Goal: Information Seeking & Learning: Learn about a topic

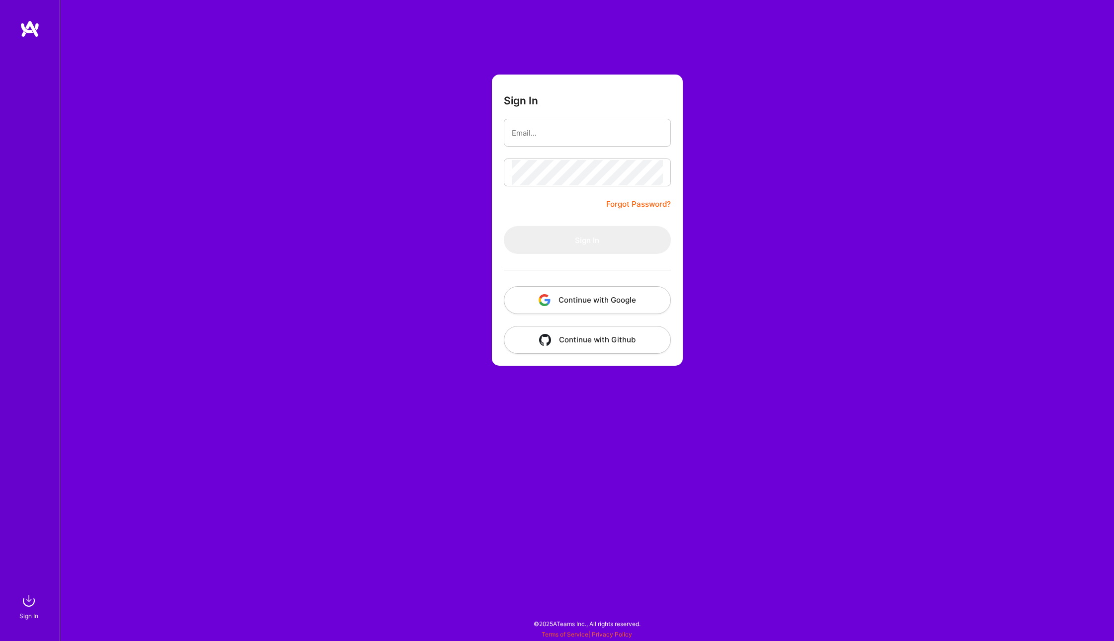
click at [594, 308] on button "Continue with Google" at bounding box center [587, 300] width 167 height 28
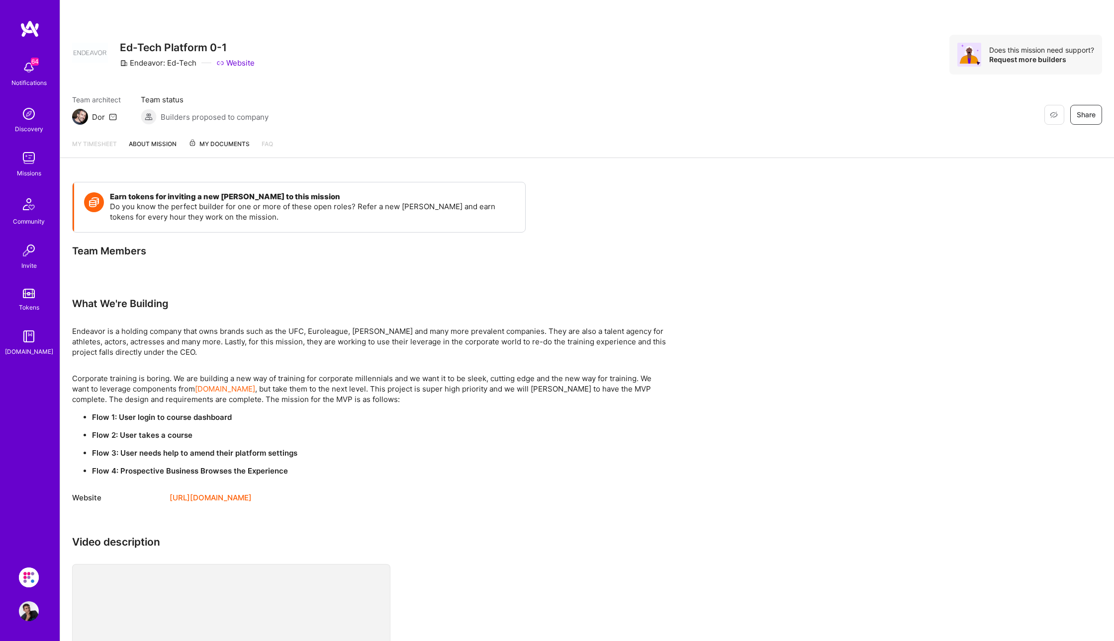
click at [22, 158] on img at bounding box center [29, 158] width 20 height 20
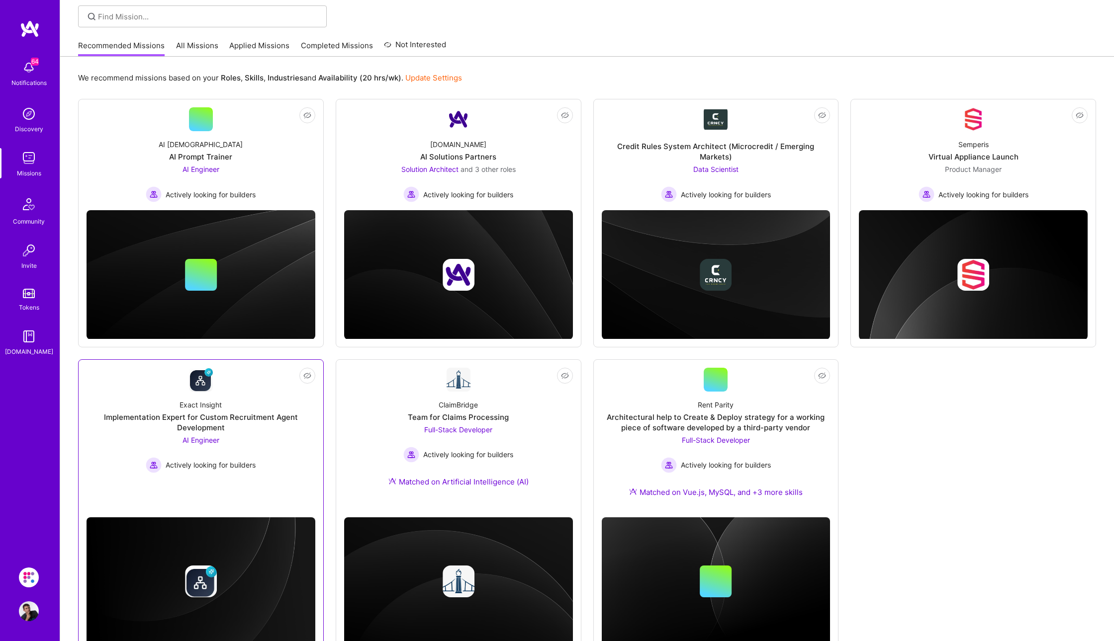
scroll to position [105, 0]
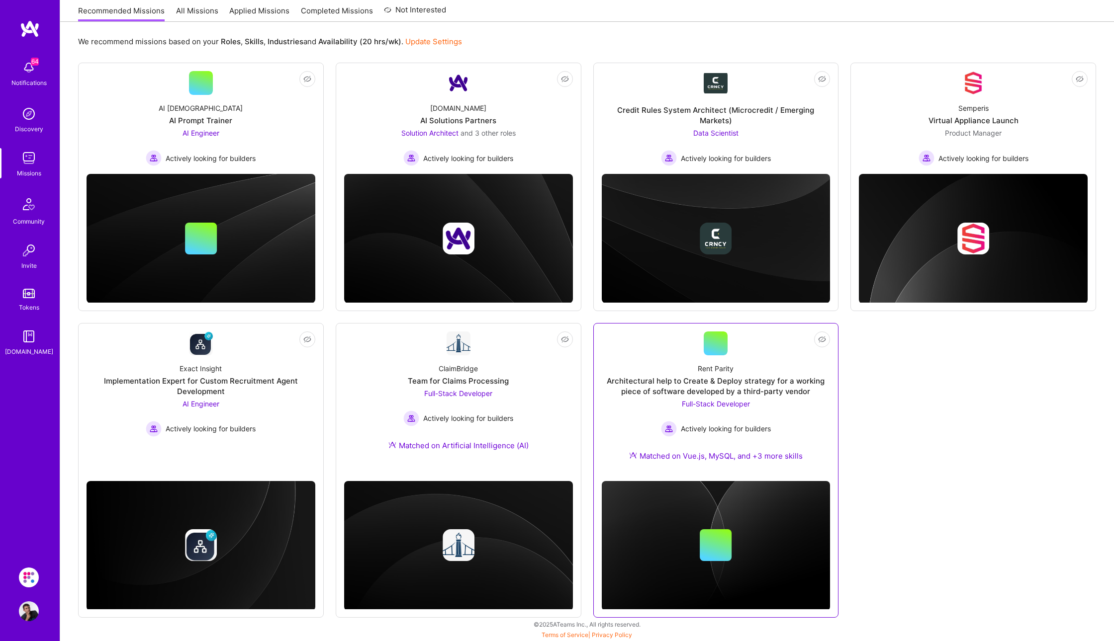
click at [652, 382] on div "Architectural help to Create & Deploy strategy for a working piece of software …" at bounding box center [716, 386] width 229 height 21
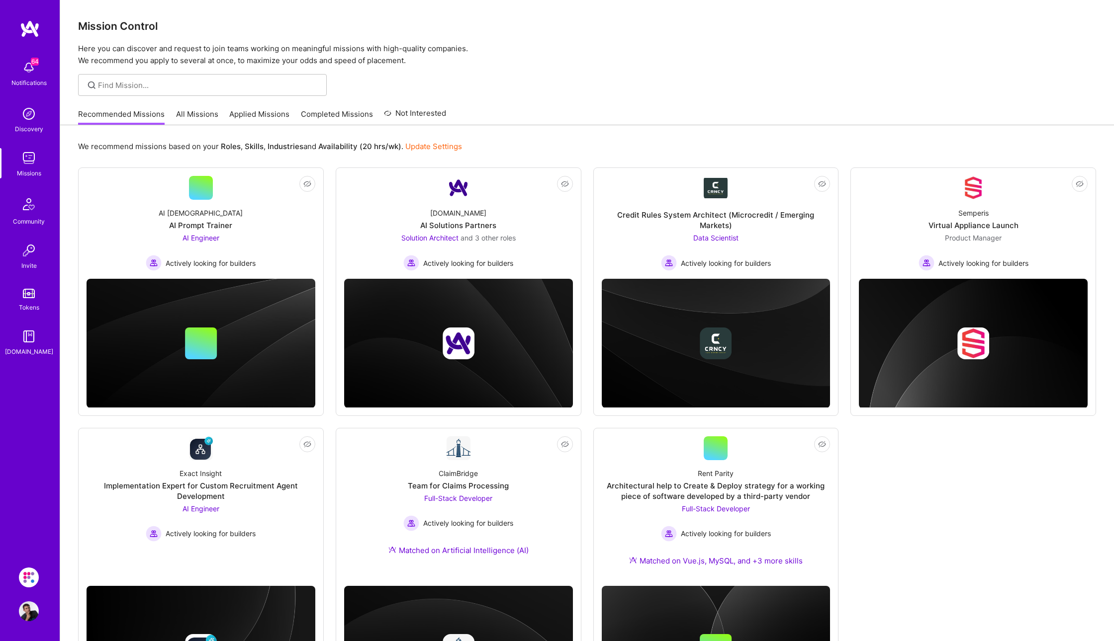
scroll to position [105, 0]
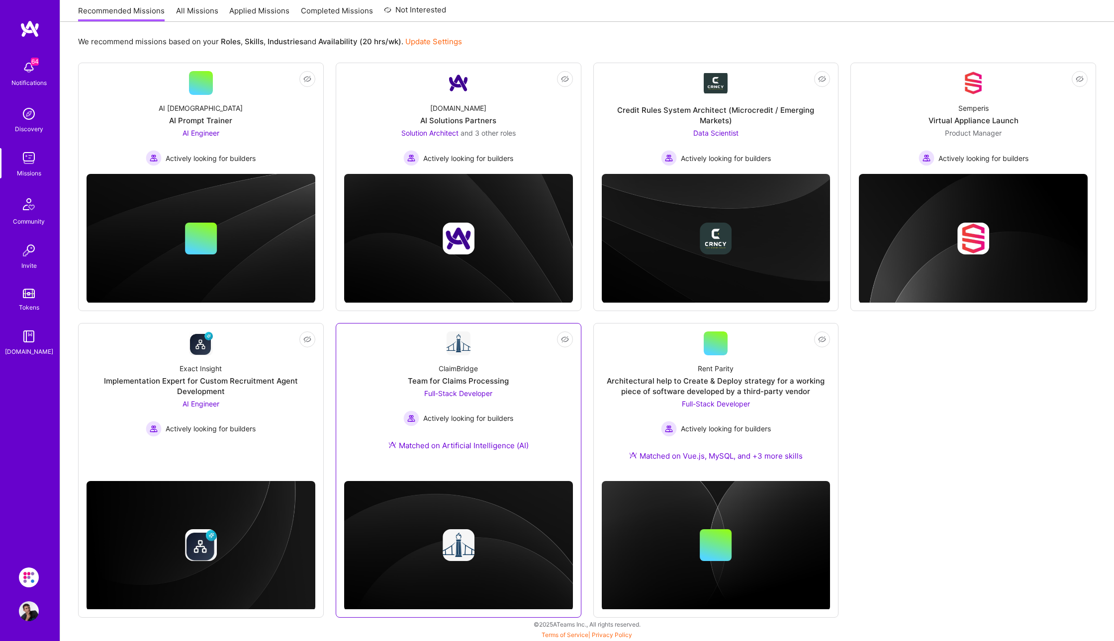
click at [527, 395] on div "ClaimBridge Team for Claims Processing Full-Stack Developer Actively looking fo…" at bounding box center [458, 409] width 229 height 107
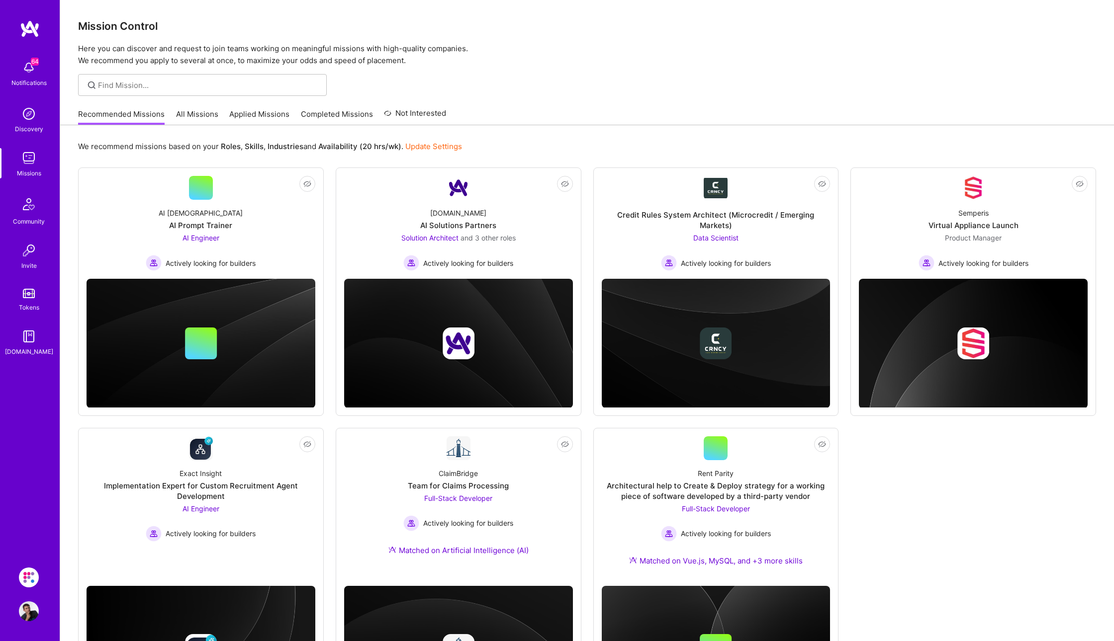
scroll to position [105, 0]
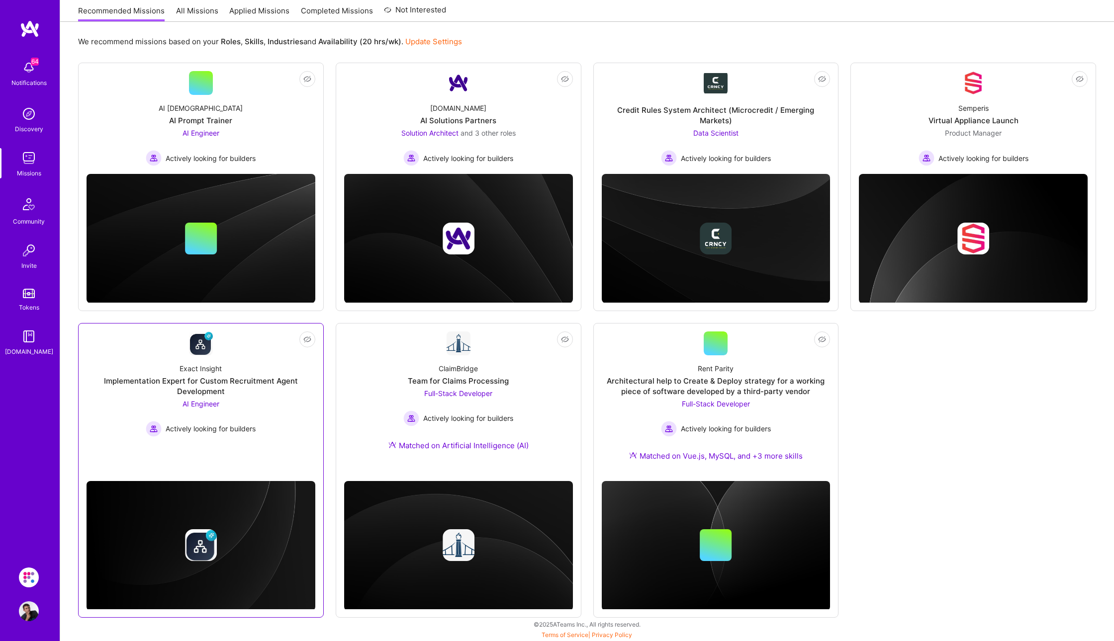
click at [292, 440] on link "Not Interested Exact Insight Implementation Expert for Custom Recruitment Agent…" at bounding box center [201, 399] width 229 height 135
